Goal: Navigation & Orientation: Find specific page/section

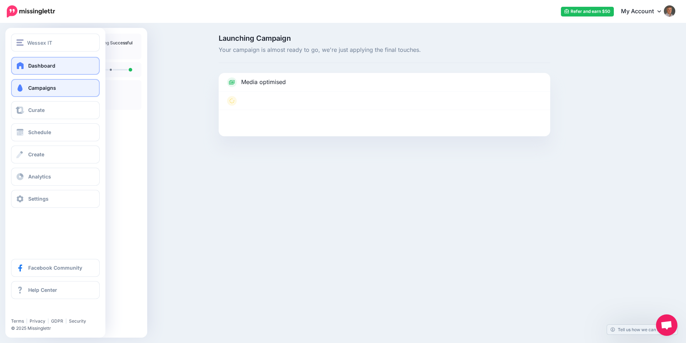
click at [32, 68] on span "Dashboard" at bounding box center [41, 66] width 27 height 6
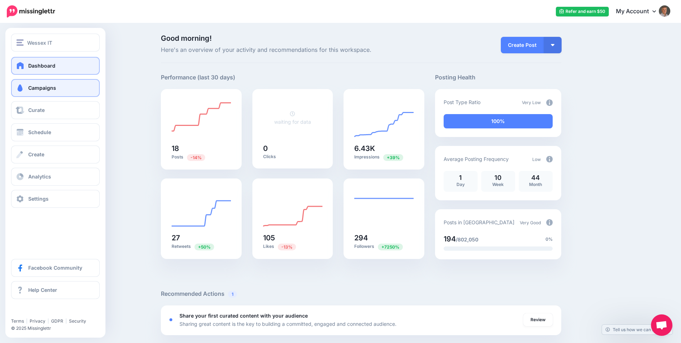
click at [25, 89] on link "Campaigns" at bounding box center [55, 88] width 89 height 18
